Goal: Navigation & Orientation: Find specific page/section

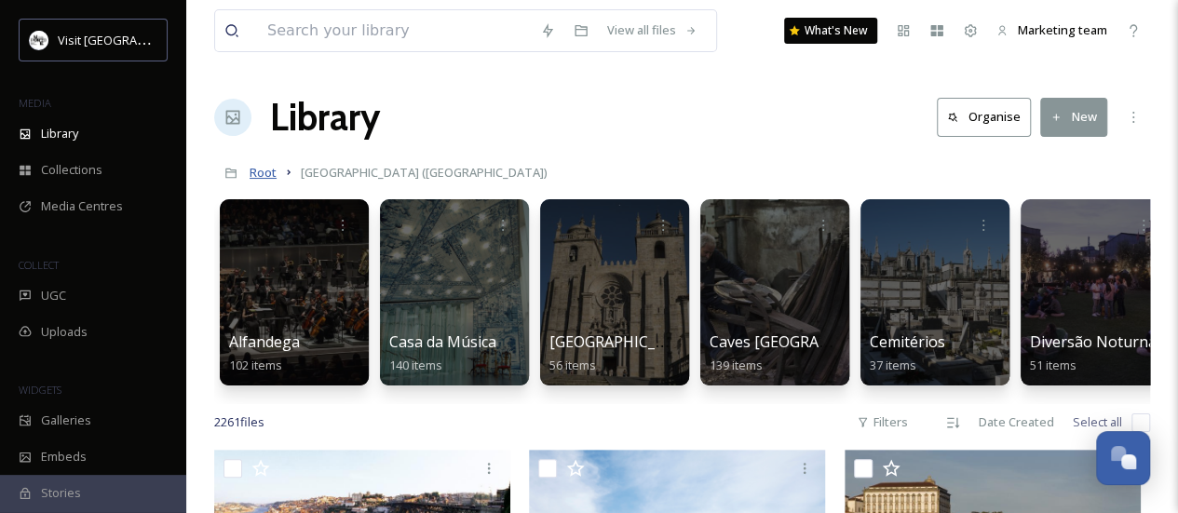
click at [262, 176] on span "Root" at bounding box center [263, 172] width 27 height 17
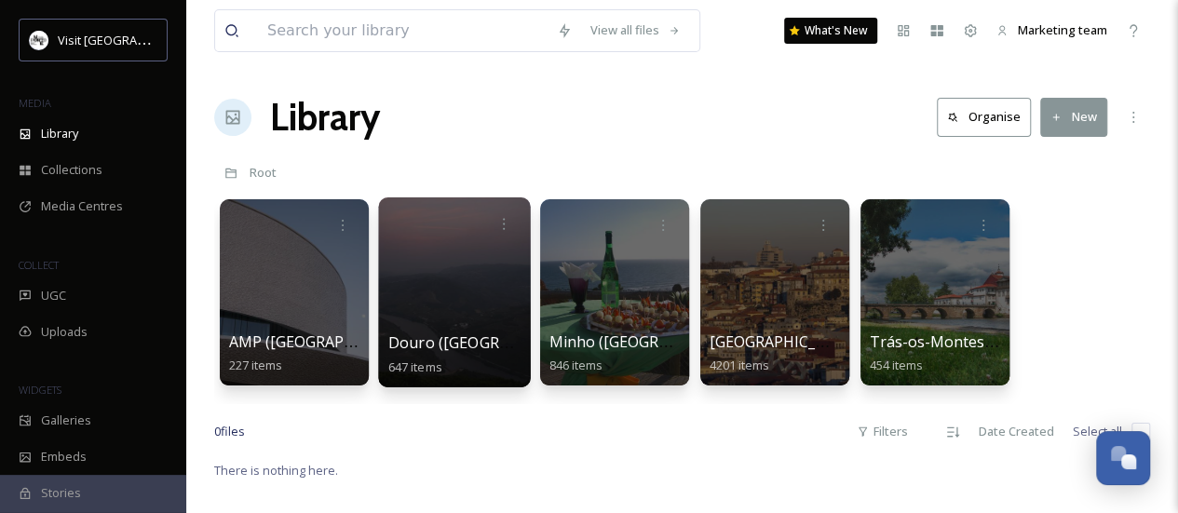
click at [456, 287] on div at bounding box center [454, 292] width 152 height 190
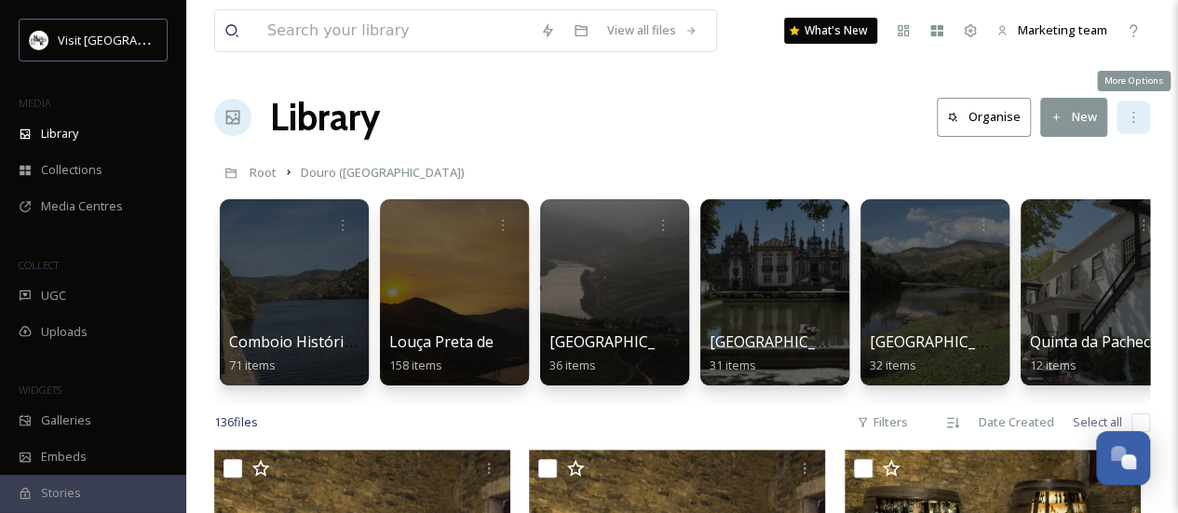
click at [1126, 116] on icon at bounding box center [1133, 117] width 15 height 15
click at [605, 115] on div "Library Organise New" at bounding box center [682, 117] width 936 height 56
click at [272, 173] on span "Root" at bounding box center [263, 172] width 27 height 17
